Goal: Information Seeking & Learning: Learn about a topic

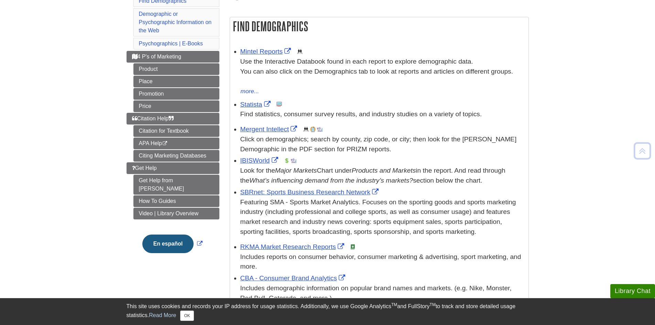
scroll to position [110, 0]
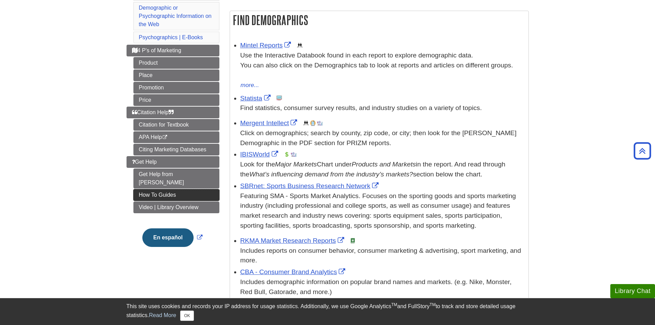
click at [189, 189] on link "How To Guides" at bounding box center [176, 195] width 86 height 12
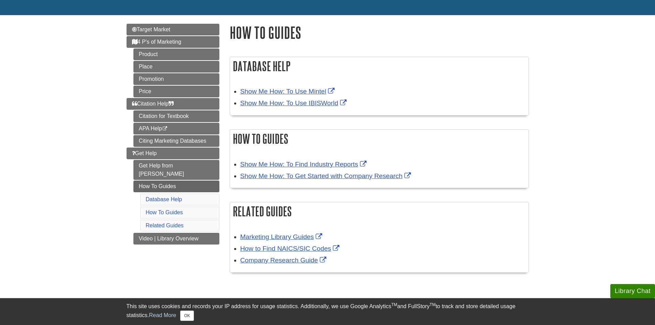
scroll to position [69, 0]
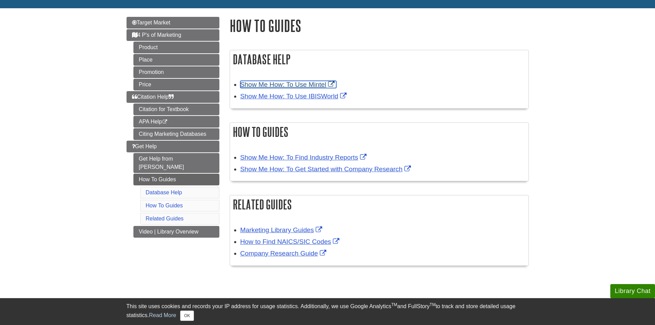
click at [322, 83] on link "Show Me How: To Use Mintel" at bounding box center [288, 84] width 96 height 7
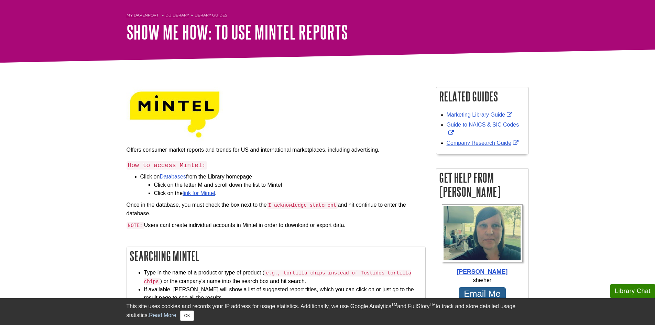
scroll to position [34, 0]
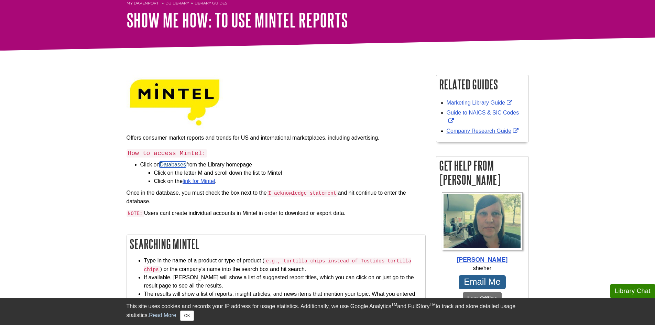
click at [170, 164] on link "Databases" at bounding box center [173, 165] width 26 height 6
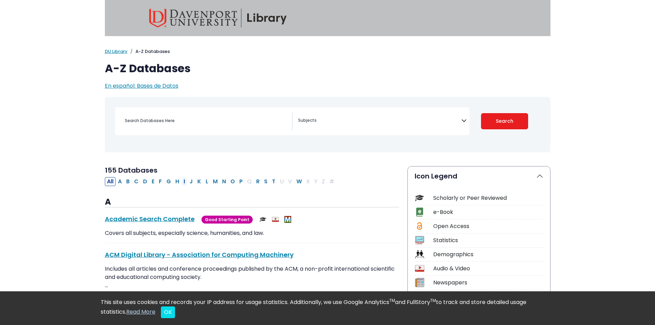
click at [185, 180] on button "I" at bounding box center [185, 181] width 6 height 9
select select "Database Subject Filter"
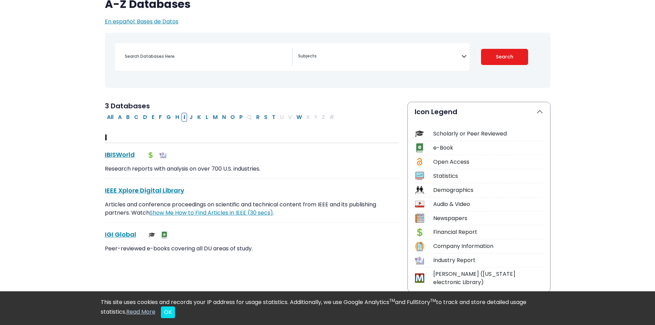
scroll to position [69, 0]
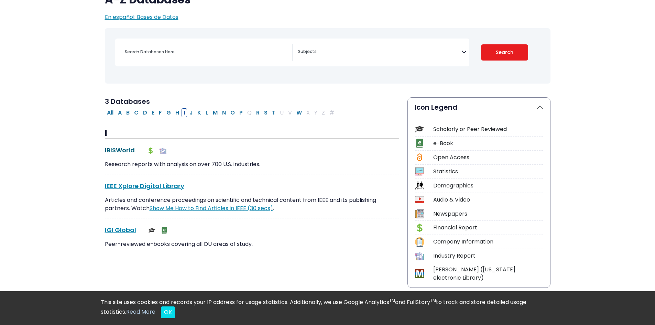
click at [121, 147] on link "IBISWorld This link opens in a new window" at bounding box center [120, 150] width 30 height 9
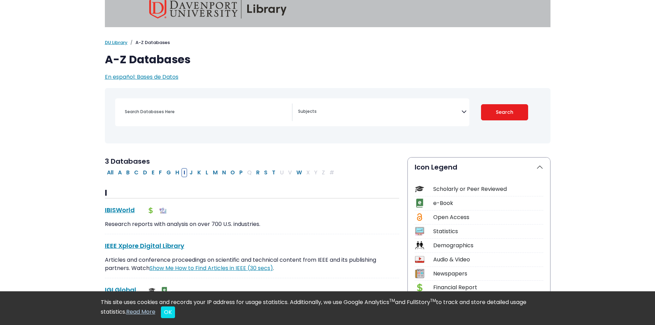
scroll to position [0, 0]
